Goal: Entertainment & Leisure: Consume media (video, audio)

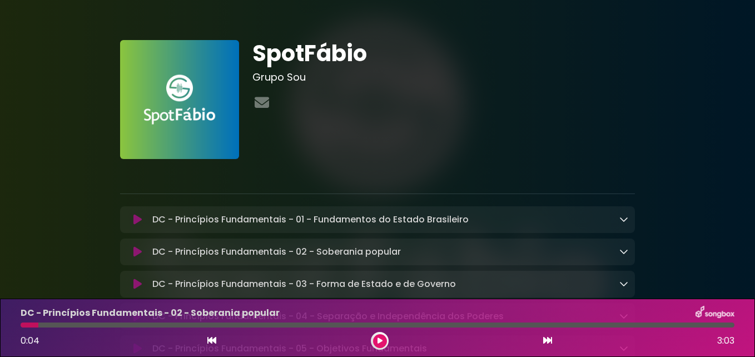
click at [379, 343] on icon at bounding box center [380, 341] width 5 height 7
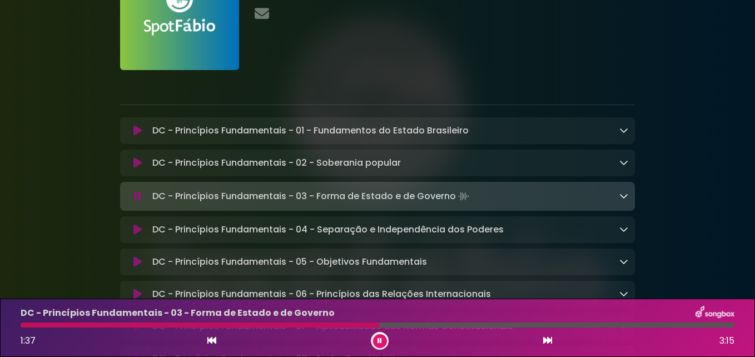
click at [382, 338] on icon at bounding box center [380, 341] width 4 height 7
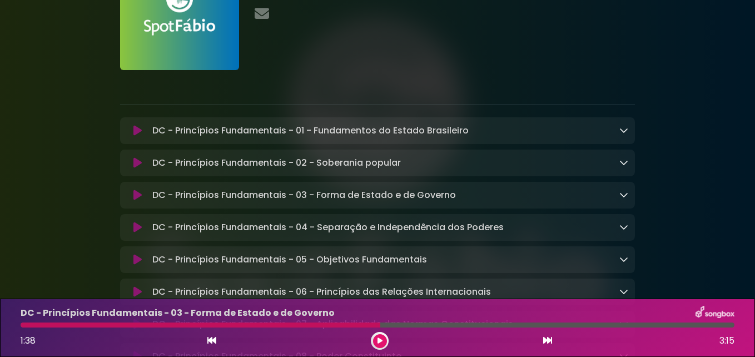
click at [382, 341] on icon at bounding box center [380, 341] width 5 height 7
click at [381, 344] on button at bounding box center [380, 341] width 14 height 14
click at [386, 338] on button at bounding box center [380, 341] width 14 height 14
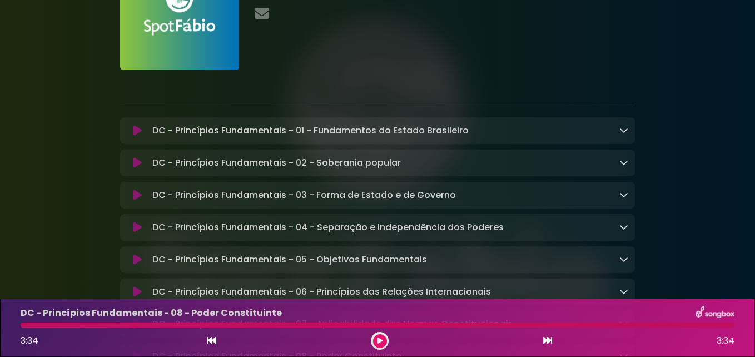
click at [376, 337] on button at bounding box center [380, 341] width 14 height 14
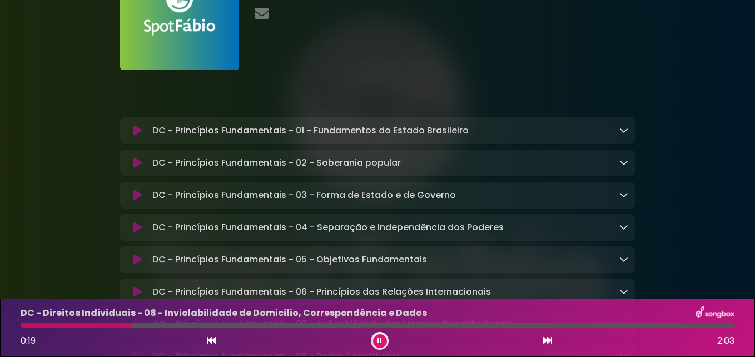
click at [381, 339] on icon at bounding box center [380, 341] width 4 height 7
click at [377, 344] on button at bounding box center [380, 341] width 14 height 14
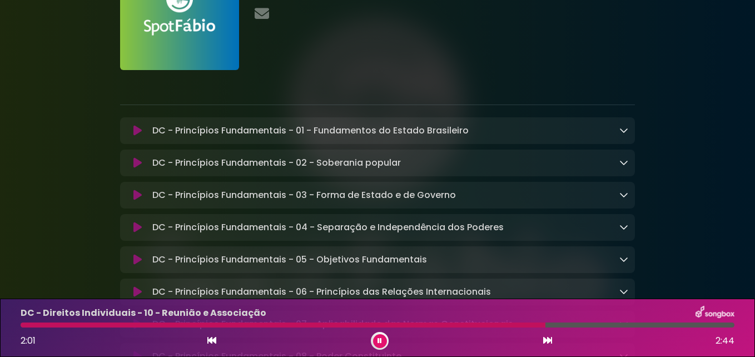
click at [377, 338] on button at bounding box center [380, 341] width 14 height 14
click at [374, 343] on button at bounding box center [380, 341] width 14 height 14
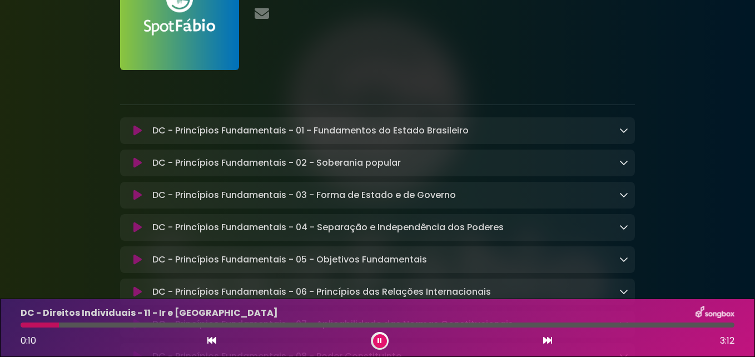
click at [383, 342] on button at bounding box center [380, 341] width 14 height 14
